Goal: Task Accomplishment & Management: Use online tool/utility

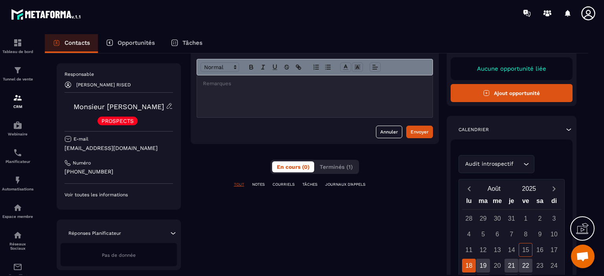
scroll to position [118, 0]
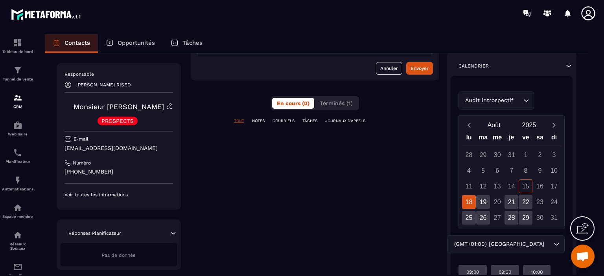
click at [105, 195] on p "Voir toutes les informations" at bounding box center [118, 195] width 109 height 6
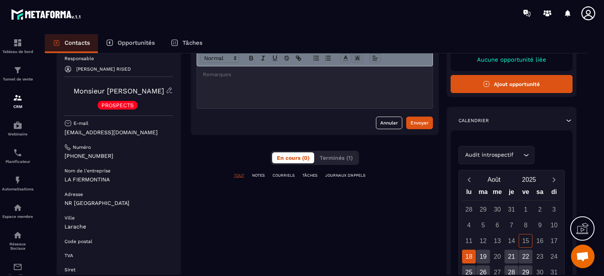
scroll to position [157, 0]
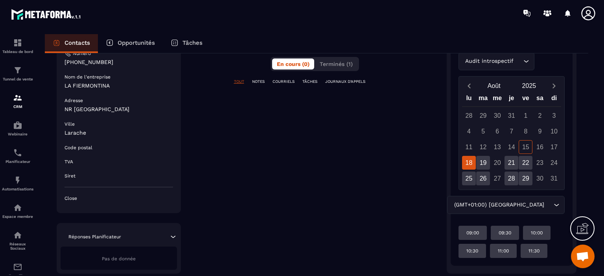
click at [172, 236] on icon at bounding box center [173, 237] width 8 height 8
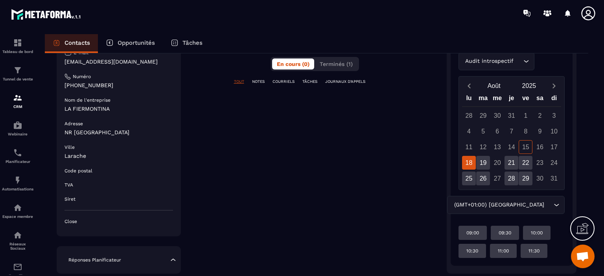
scroll to position [179, 0]
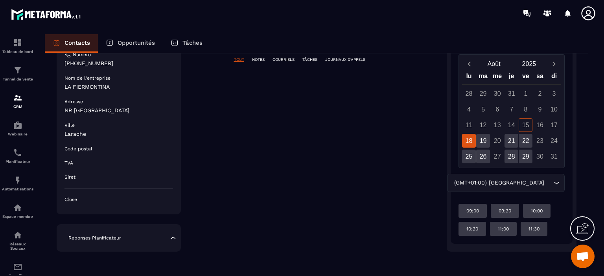
click at [175, 237] on icon at bounding box center [173, 238] width 8 height 8
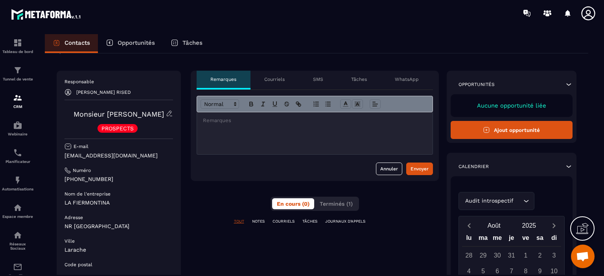
scroll to position [0, 0]
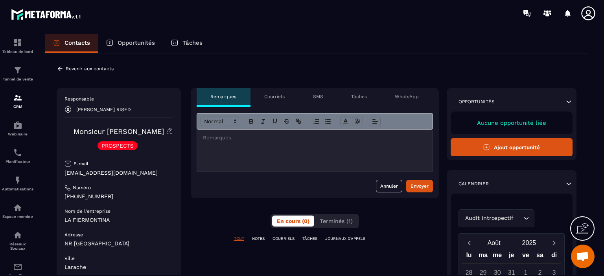
click at [61, 70] on icon at bounding box center [60, 68] width 7 height 7
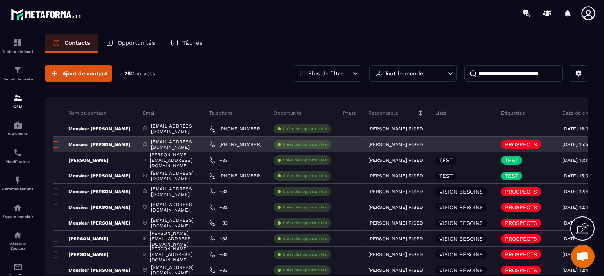
click at [57, 144] on span at bounding box center [56, 145] width 6 height 6
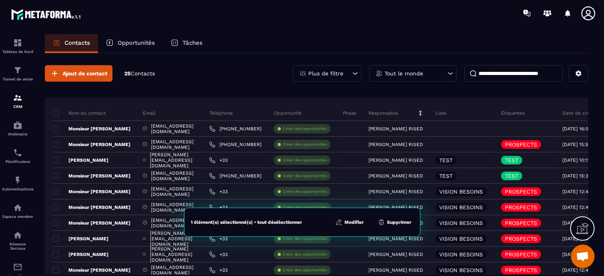
click at [360, 224] on button "Modifier" at bounding box center [349, 223] width 33 height 8
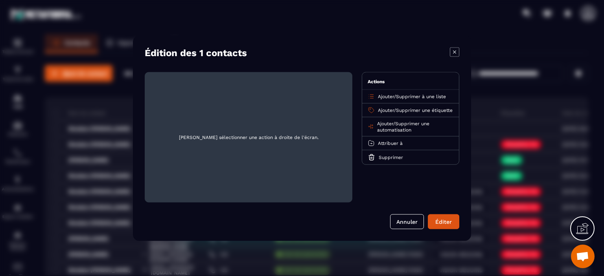
click at [400, 95] on span "Supprimer à une liste" at bounding box center [421, 97] width 50 height 6
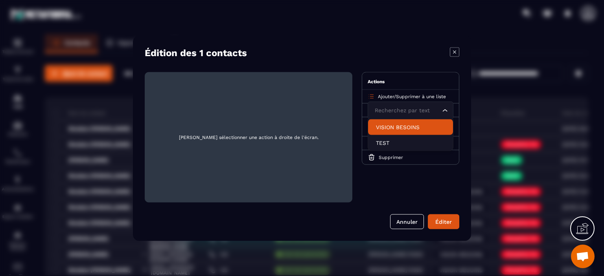
click at [390, 127] on p "VISION BESOINS" at bounding box center [410, 127] width 69 height 8
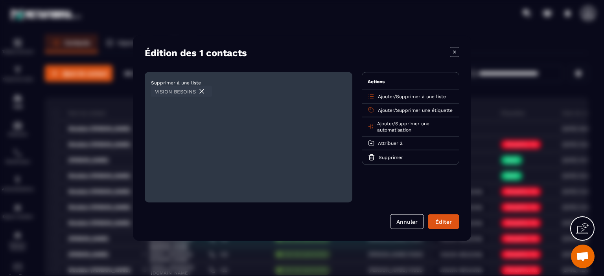
click at [202, 90] on img "Modal window" at bounding box center [202, 91] width 8 height 8
click at [373, 97] on icon "Modal window" at bounding box center [371, 96] width 7 height 7
click at [380, 96] on span "Ajouter" at bounding box center [386, 97] width 16 height 6
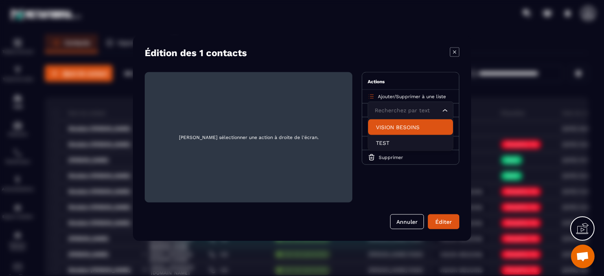
click at [385, 125] on p "VISION BESOINS" at bounding box center [410, 127] width 69 height 8
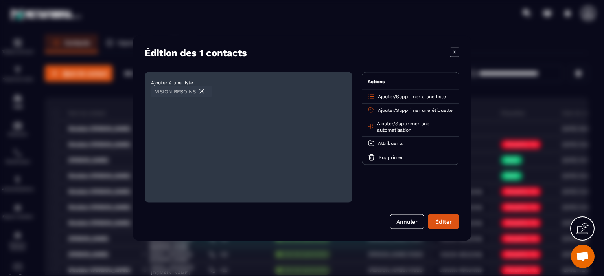
click at [387, 108] on span "Ajouter" at bounding box center [386, 110] width 16 height 6
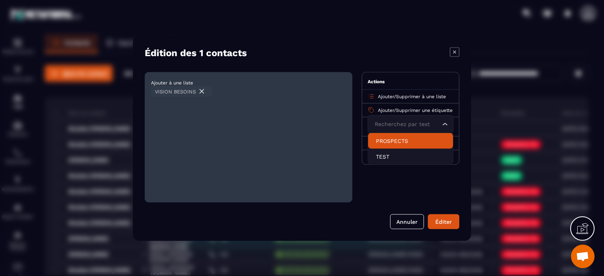
click at [381, 141] on p "PROSPECTS" at bounding box center [410, 141] width 69 height 8
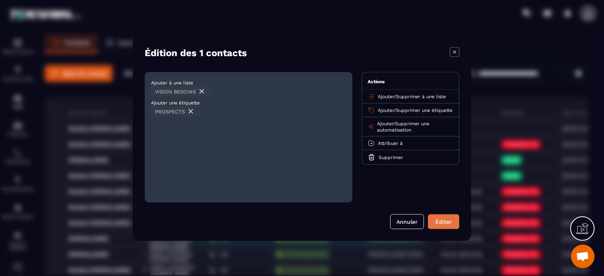
click at [442, 220] on div "Éditer" at bounding box center [443, 222] width 21 height 8
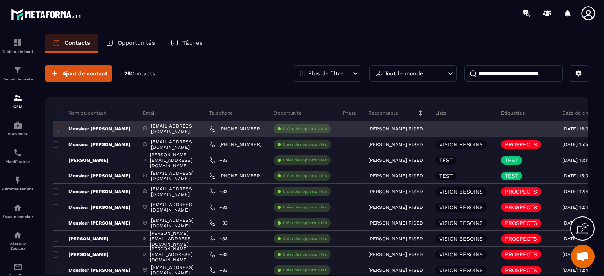
click at [57, 129] on span at bounding box center [56, 129] width 6 height 6
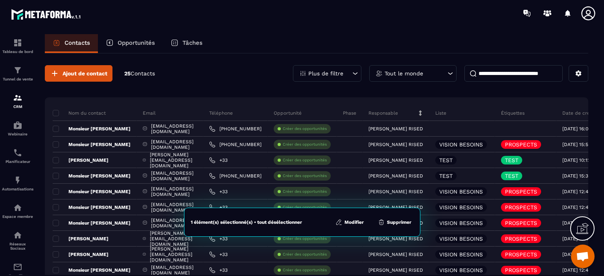
click at [349, 221] on button "Modifier" at bounding box center [349, 223] width 33 height 8
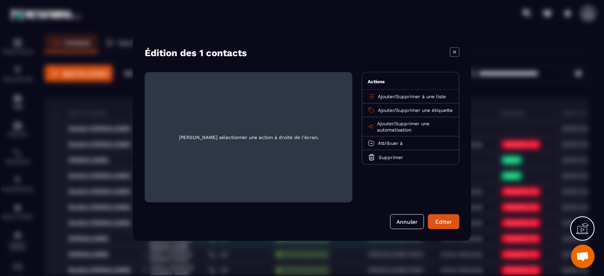
click at [385, 95] on span "Ajouter" at bounding box center [386, 97] width 16 height 6
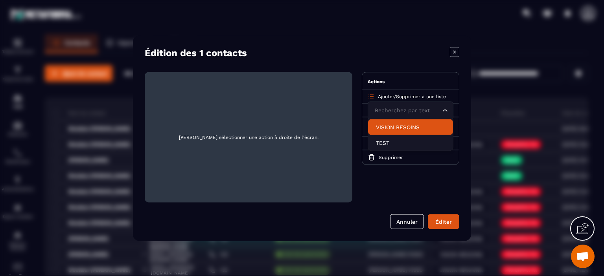
click at [386, 130] on p "VISION BESOINS" at bounding box center [410, 127] width 69 height 8
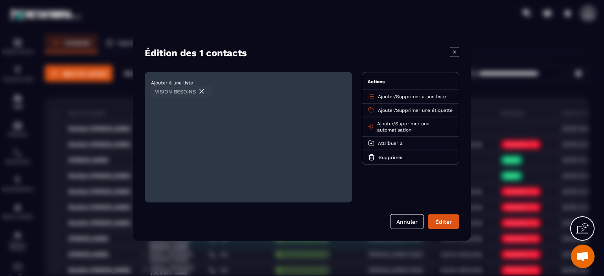
click at [384, 110] on span "Ajouter" at bounding box center [386, 110] width 16 height 6
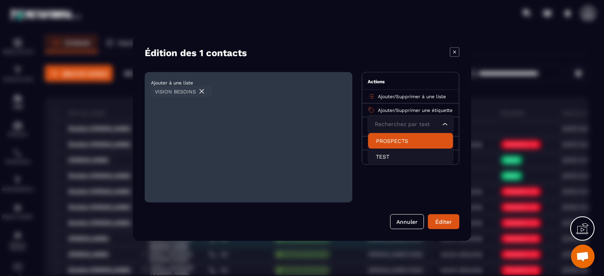
click at [384, 140] on p "PROSPECTS" at bounding box center [410, 141] width 69 height 8
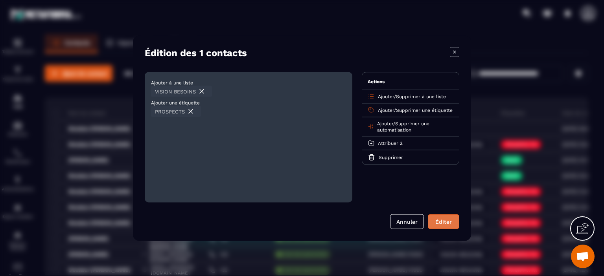
click at [438, 223] on div "Éditer" at bounding box center [443, 222] width 21 height 8
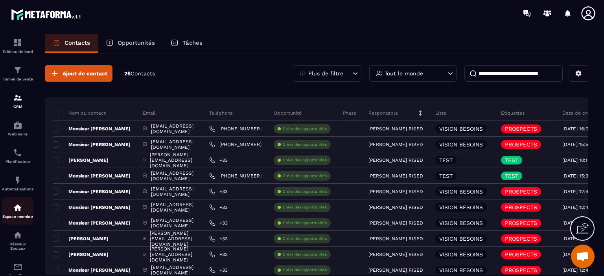
scroll to position [80, 0]
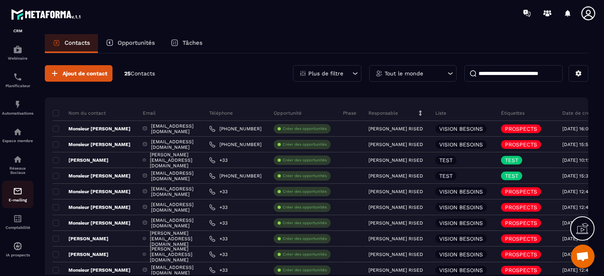
click at [15, 191] on img at bounding box center [17, 191] width 9 height 9
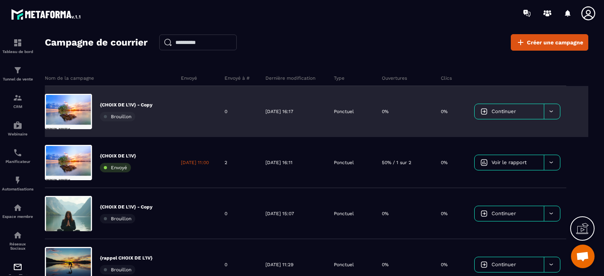
click at [505, 110] on span "Continuer" at bounding box center [503, 112] width 24 height 6
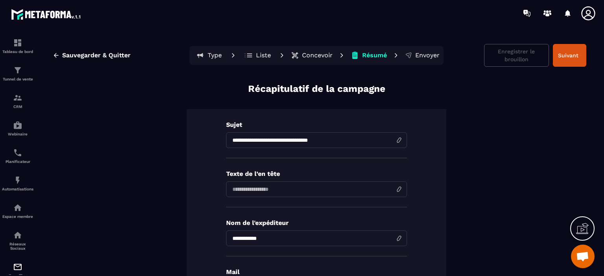
click at [311, 56] on p "Concevoir" at bounding box center [317, 56] width 31 height 8
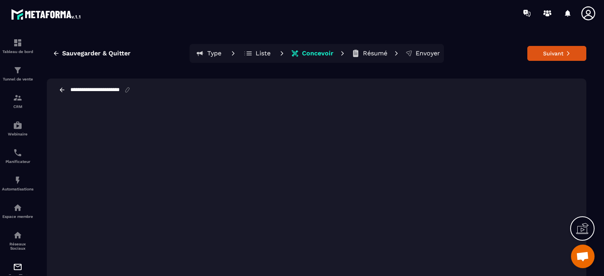
click at [256, 52] on p "Liste" at bounding box center [263, 54] width 15 height 8
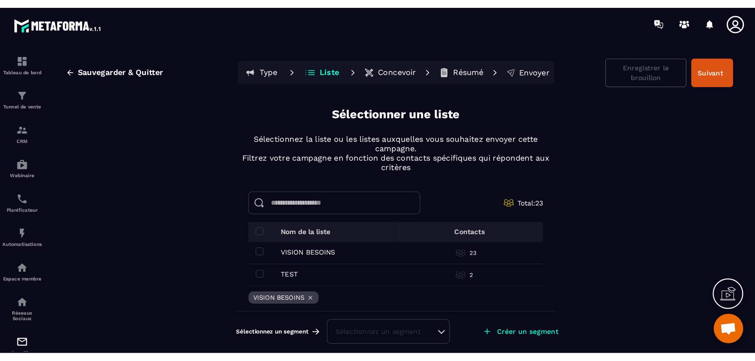
scroll to position [5, 0]
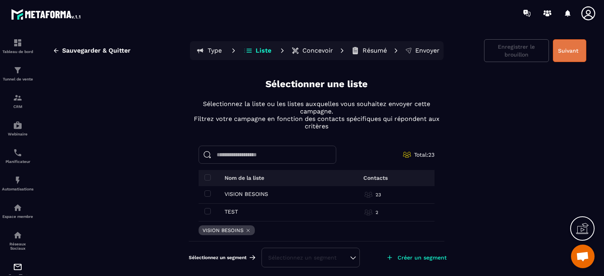
click at [563, 49] on button "Suivant" at bounding box center [569, 50] width 33 height 23
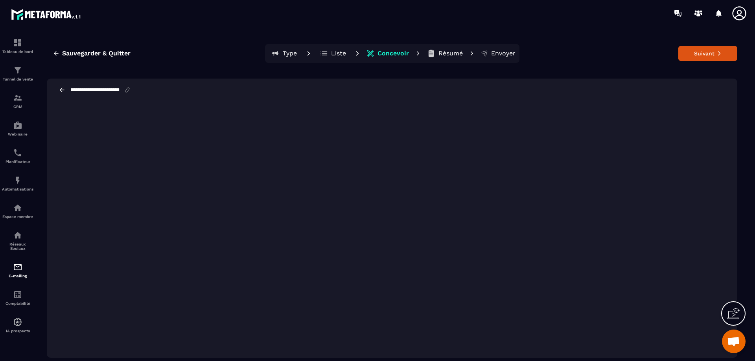
click at [599, 54] on div "Sauvegarder & Quitter Type Liste Concevoir Résumé Envoyer Suivant" at bounding box center [392, 53] width 690 height 19
click at [603, 55] on button "Suivant" at bounding box center [707, 53] width 59 height 15
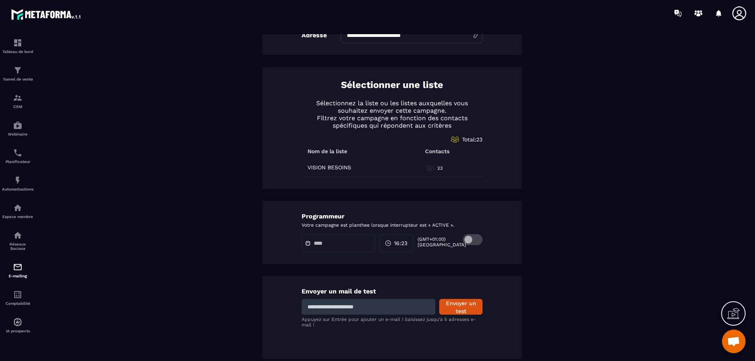
scroll to position [304, 0]
click at [551, 262] on div "**********" at bounding box center [392, 69] width 690 height 580
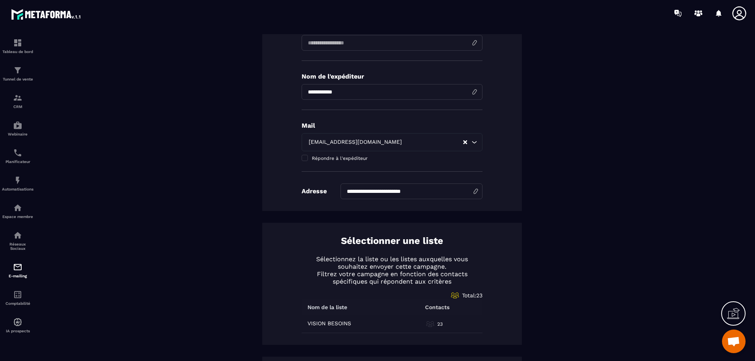
scroll to position [0, 0]
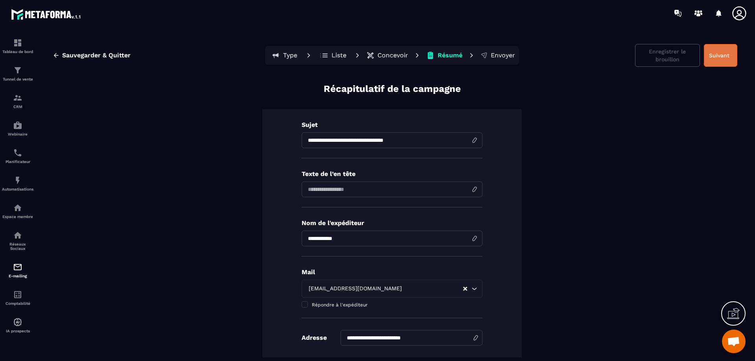
click at [603, 55] on button "Suivant" at bounding box center [720, 55] width 33 height 23
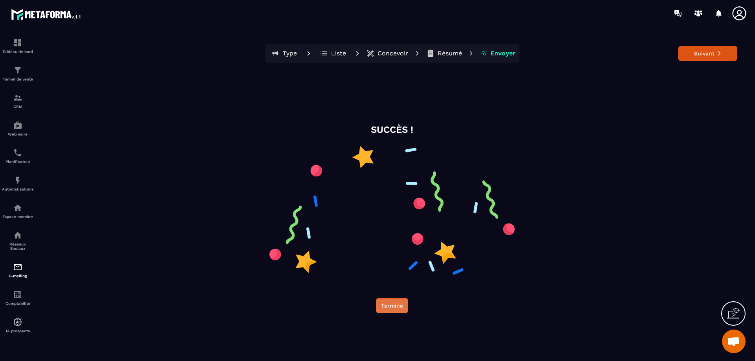
click at [394, 276] on button "Termine" at bounding box center [392, 305] width 32 height 15
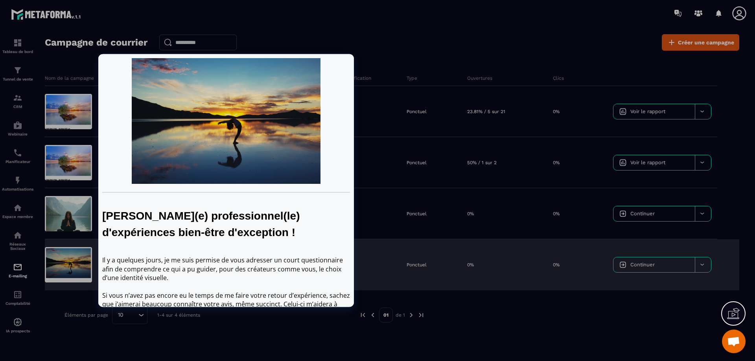
click at [73, 265] on div at bounding box center [68, 264] width 47 height 35
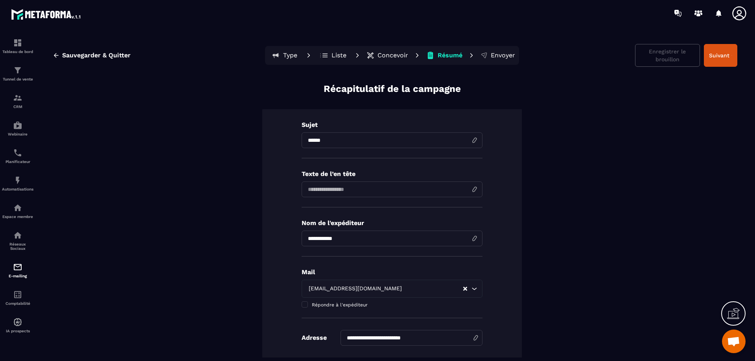
click at [396, 53] on p "Concevoir" at bounding box center [392, 56] width 31 height 8
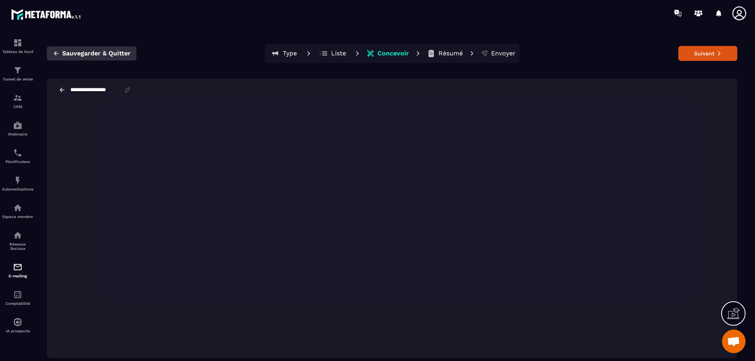
click at [101, 50] on span "Sauvegarder & Quitter" at bounding box center [96, 54] width 68 height 8
